Goal: Find specific page/section

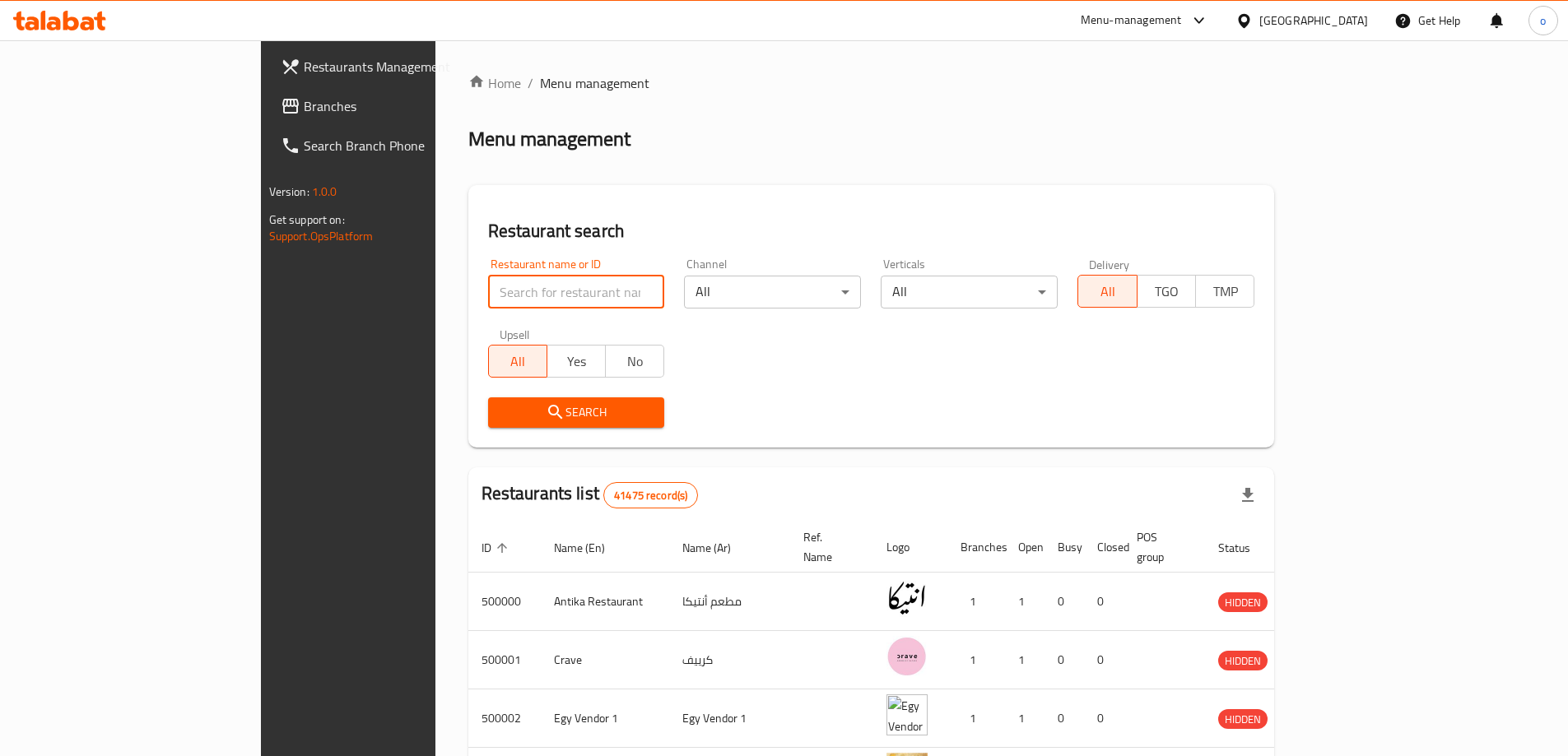
click at [544, 292] on input "search" at bounding box center [576, 292] width 177 height 33
paste input "780516"
type input "780516"
click at [1358, 24] on div "[GEOGRAPHIC_DATA]" at bounding box center [1314, 21] width 109 height 18
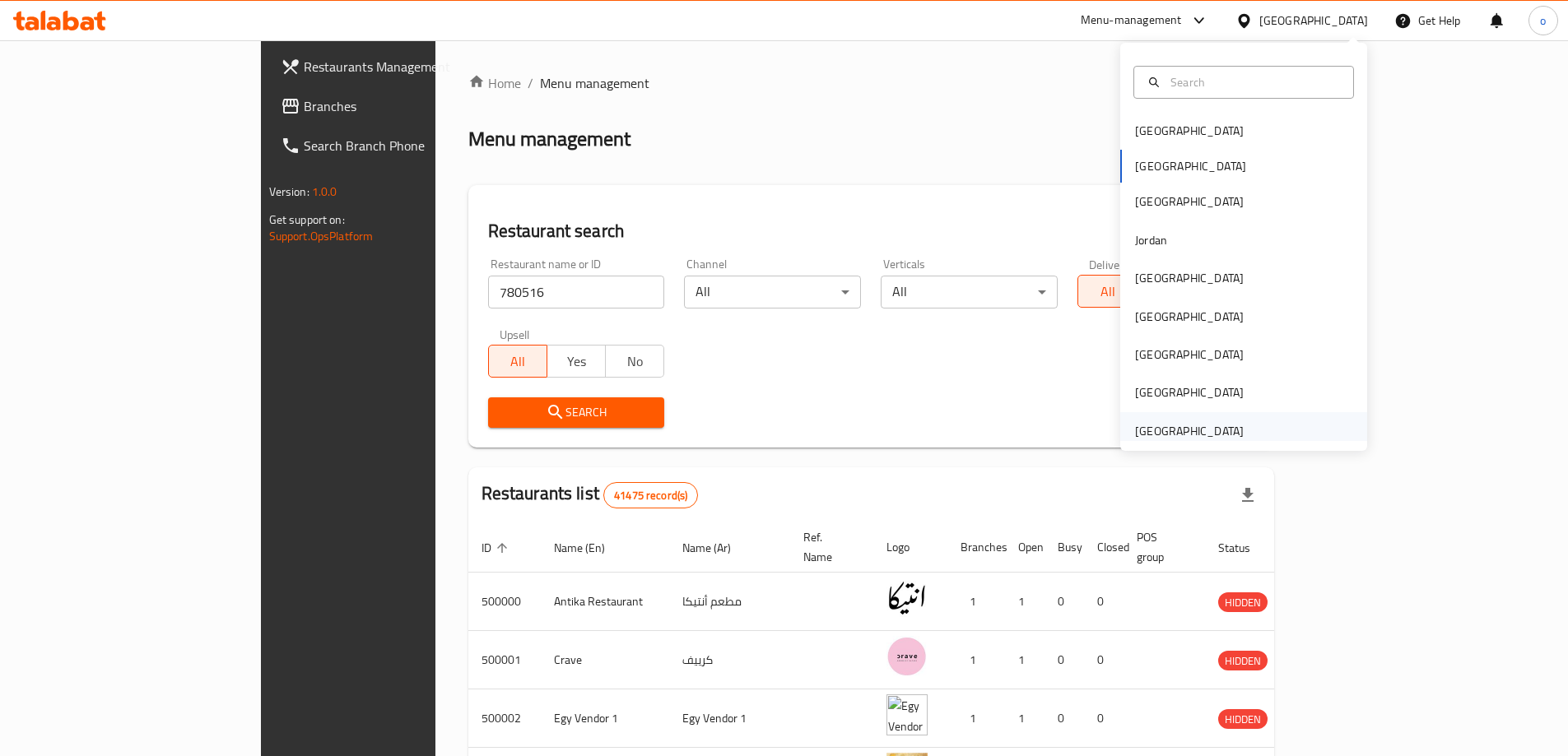
click at [1210, 433] on div "[GEOGRAPHIC_DATA]" at bounding box center [1189, 431] width 109 height 18
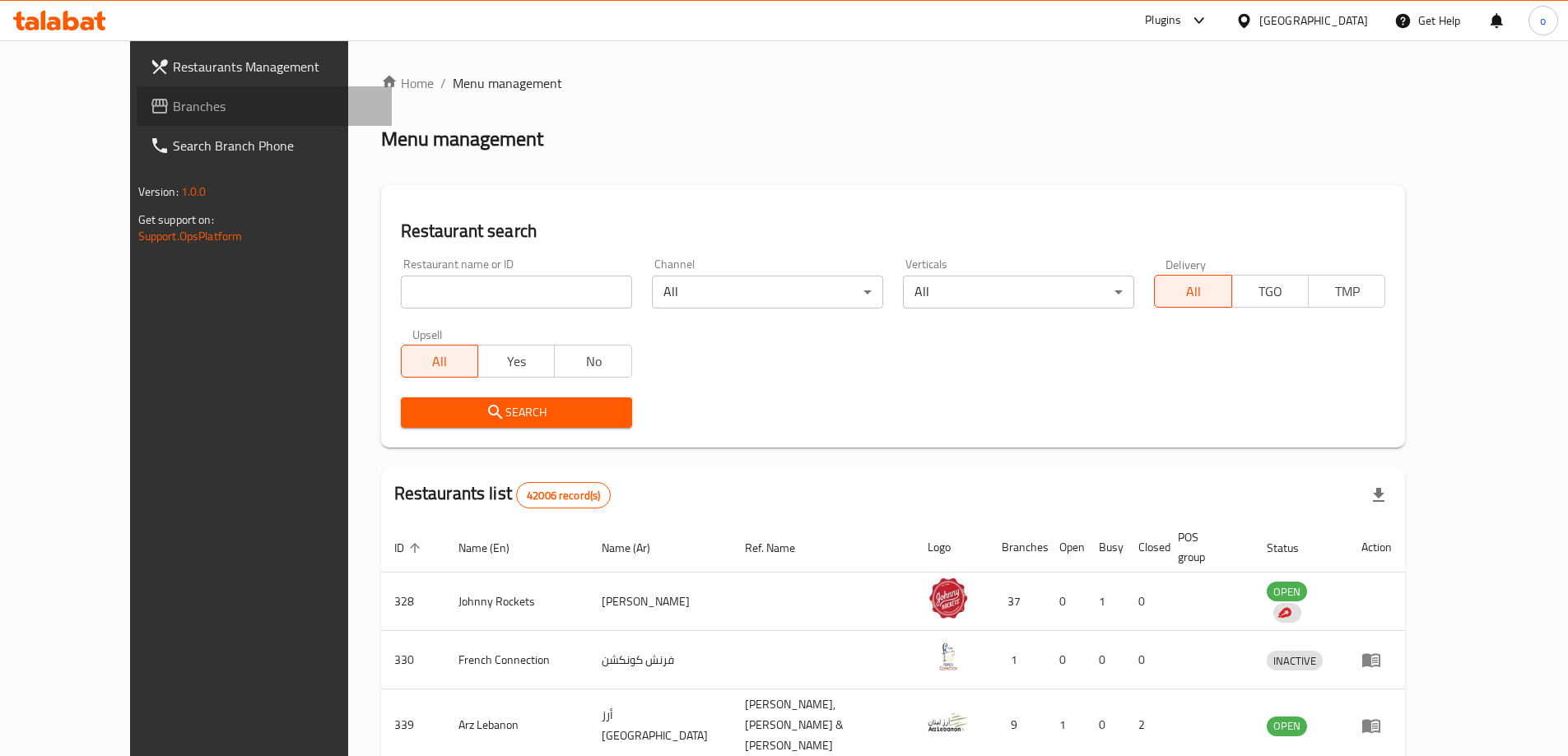
click at [173, 111] on span "Branches" at bounding box center [276, 106] width 206 height 20
